Goal: Task Accomplishment & Management: Manage account settings

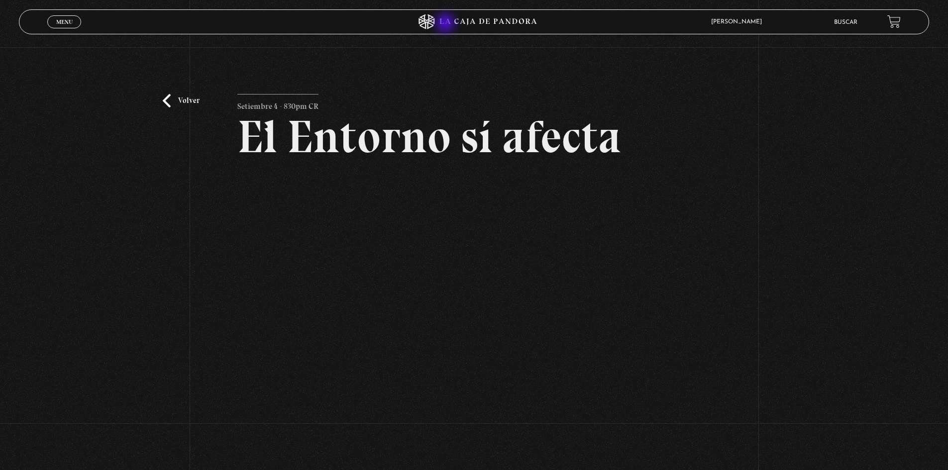
click at [447, 23] on icon at bounding box center [474, 21] width 285 height 15
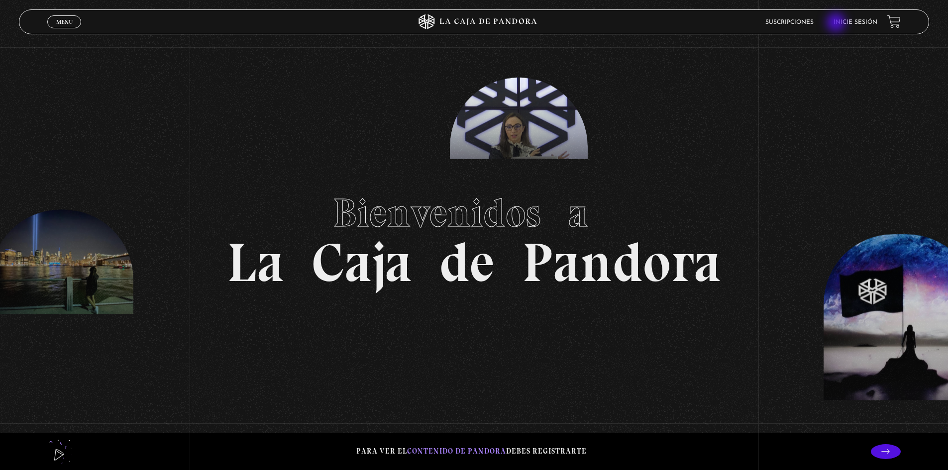
click at [859, 23] on link "Inicie sesión" at bounding box center [856, 22] width 44 height 6
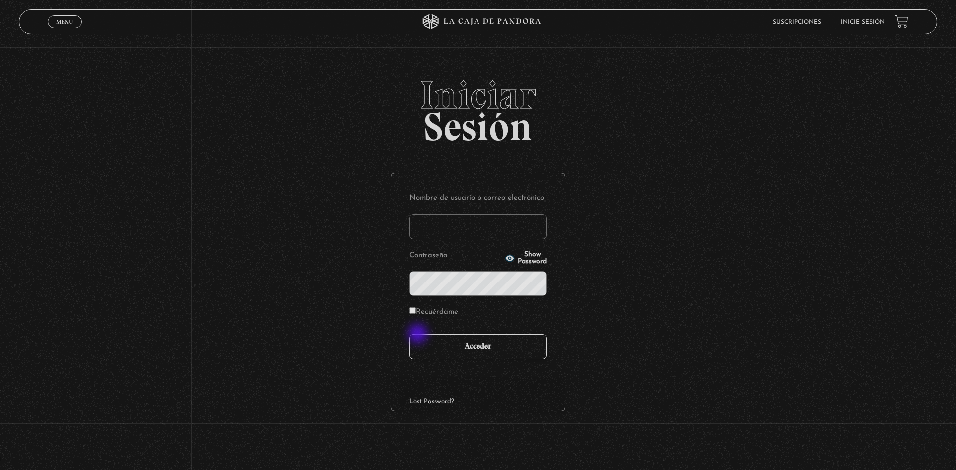
type input "motron"
click at [421, 349] on input "Acceder" at bounding box center [477, 347] width 137 height 25
